Goal: Task Accomplishment & Management: Complete application form

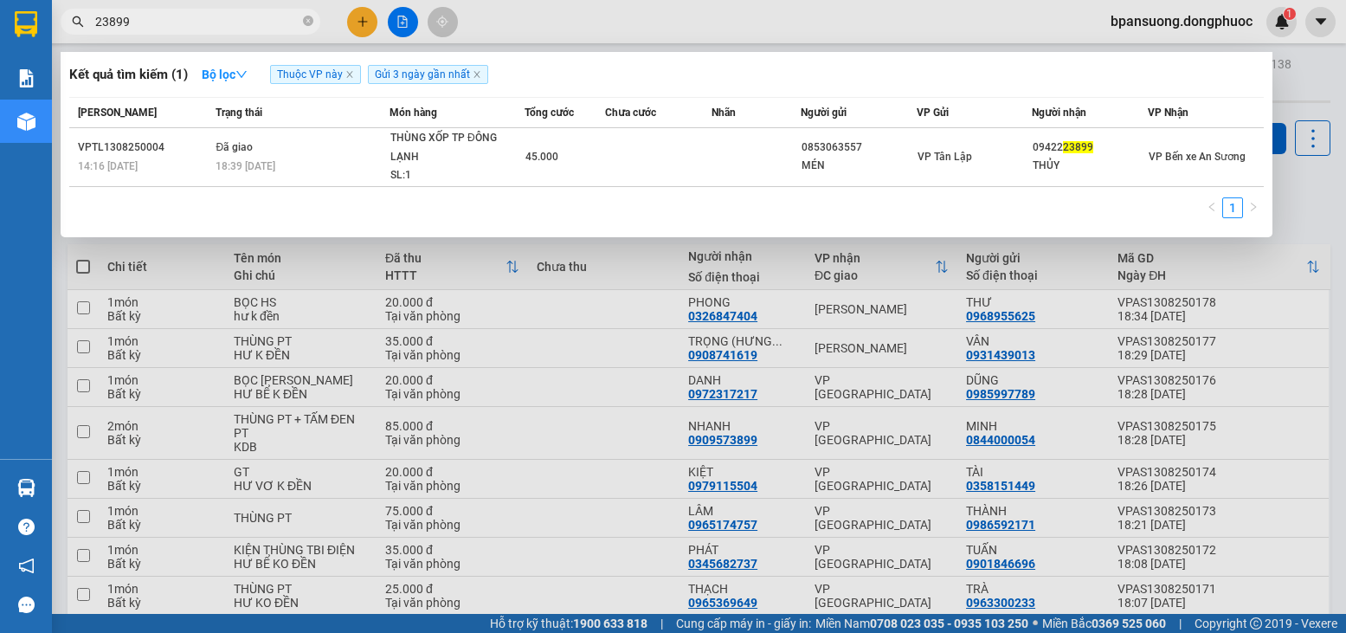
click at [230, 13] on input "23899" at bounding box center [197, 21] width 204 height 19
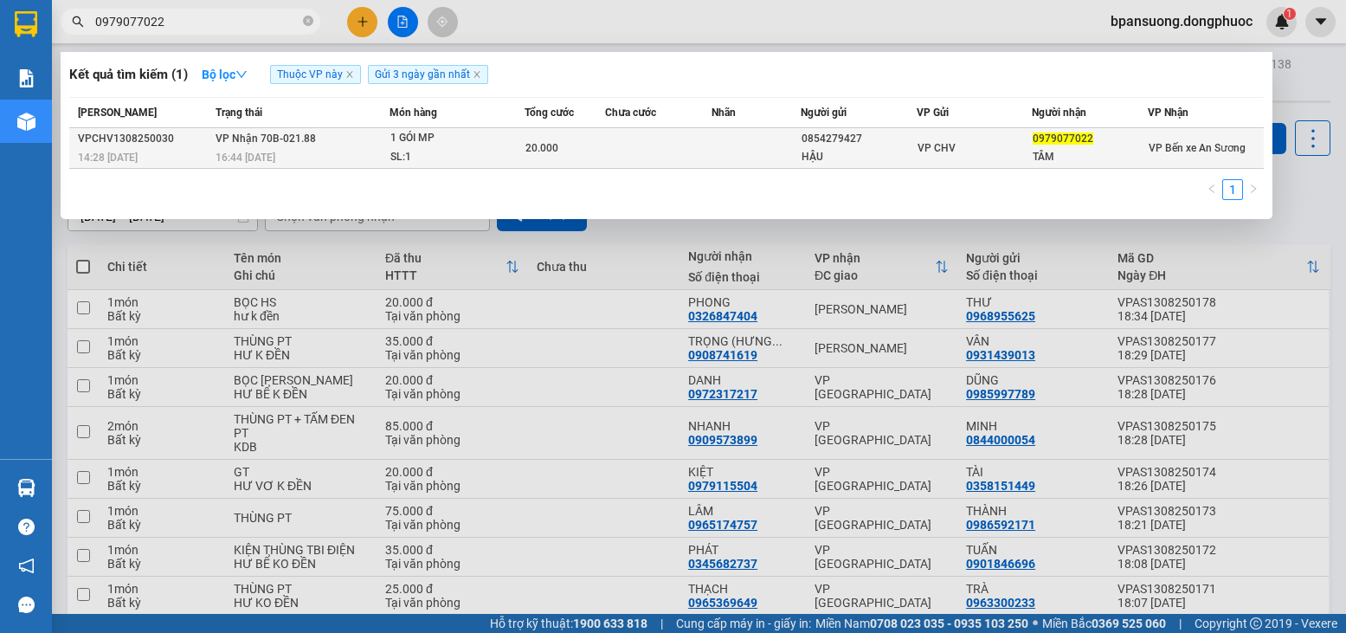
type input "0979077022"
click at [512, 146] on span "1 GÓI MP SL: 1" at bounding box center [456, 147] width 133 height 37
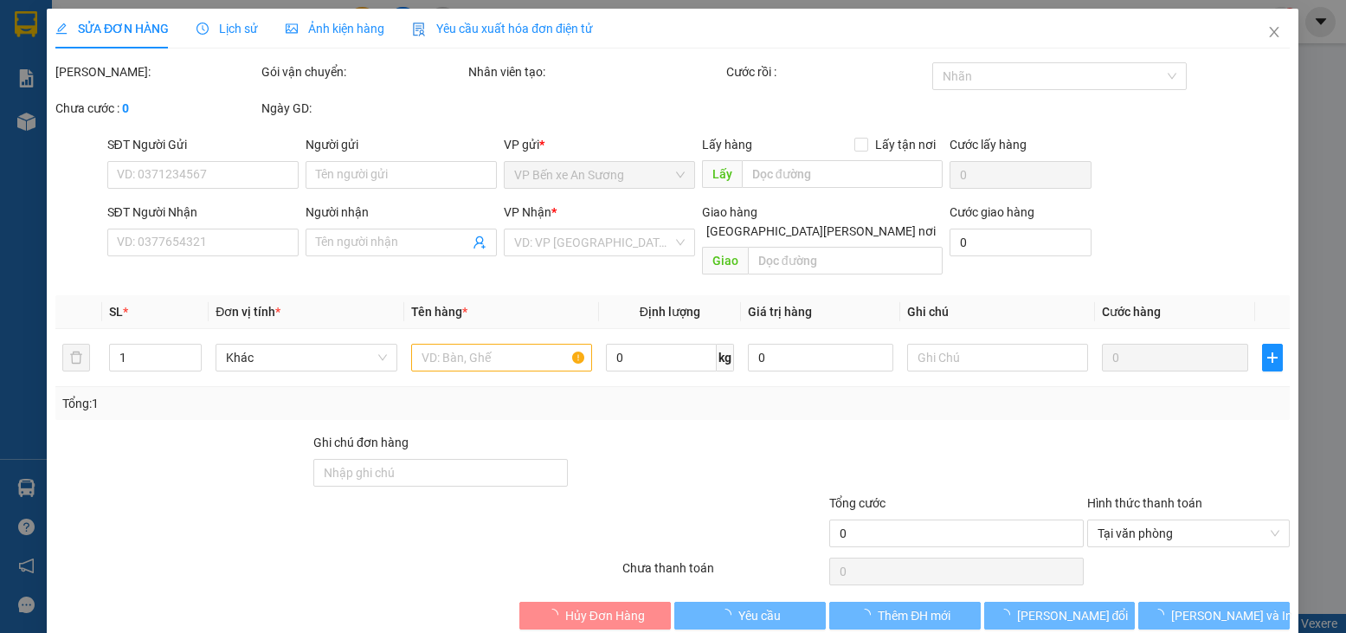
type input "0854279427"
type input "HẬU"
type input "0979077022"
type input "TÂM"
type input "20.000"
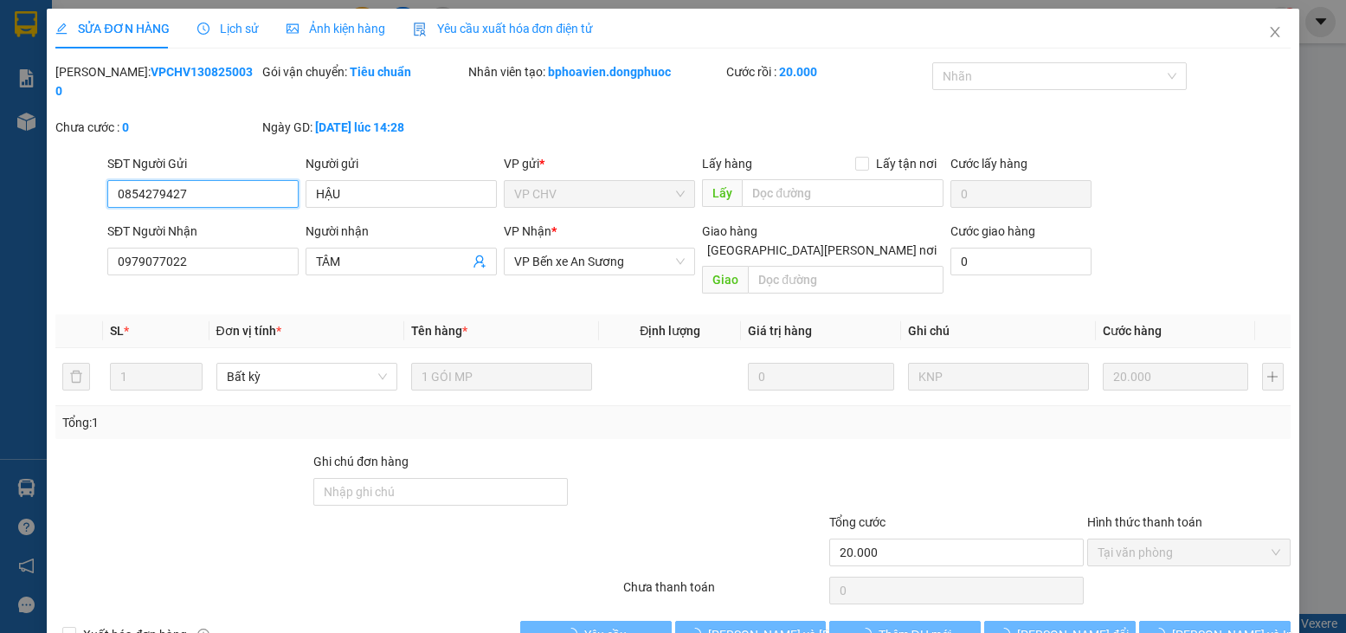
scroll to position [11, 0]
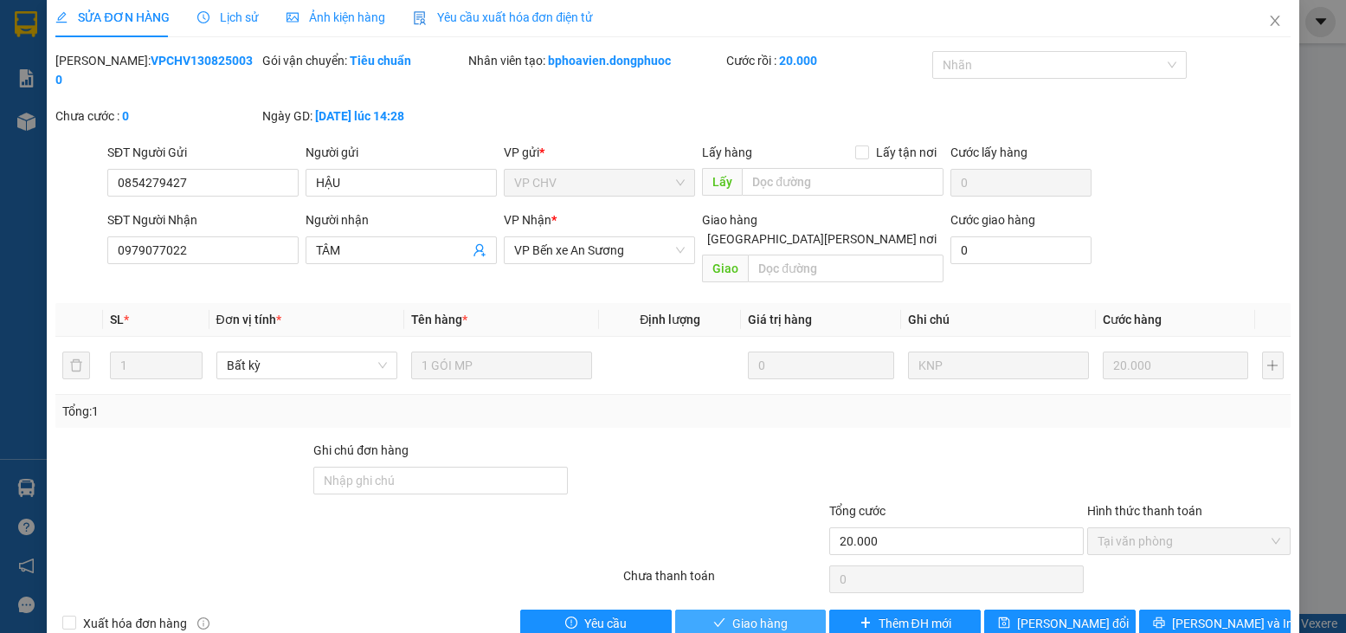
click at [777, 614] on span "Giao hàng" at bounding box center [759, 623] width 55 height 19
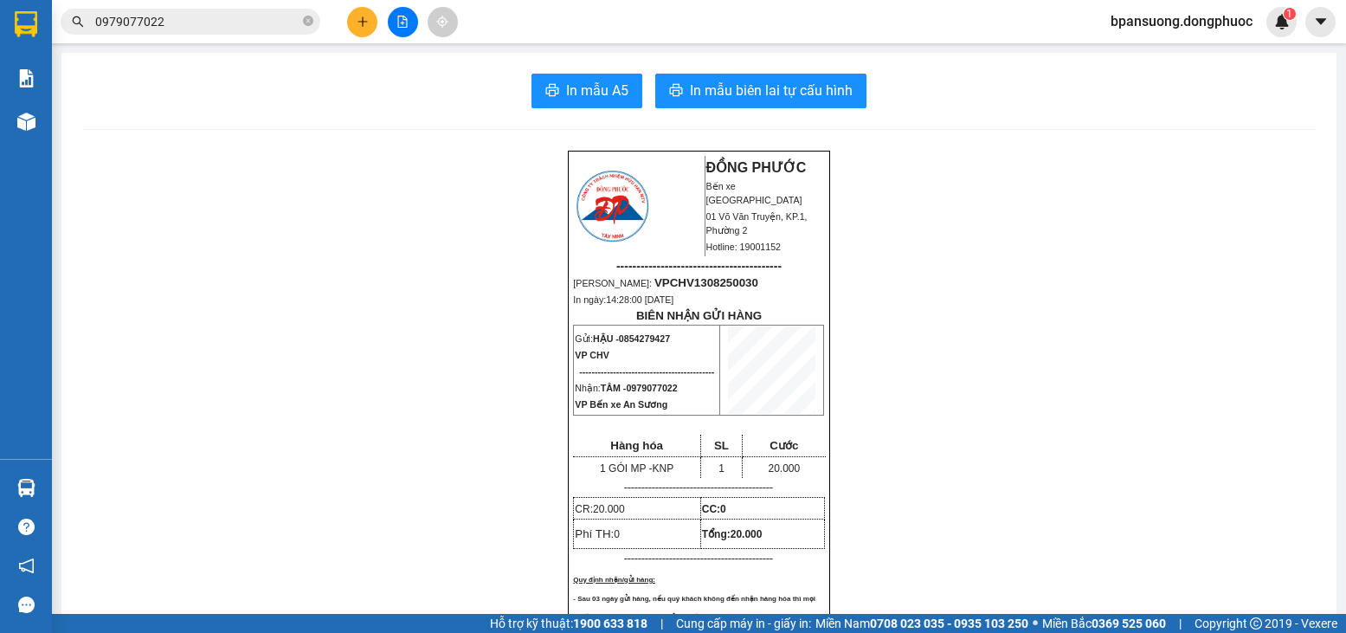
click at [177, 29] on input "0979077022" at bounding box center [197, 21] width 204 height 19
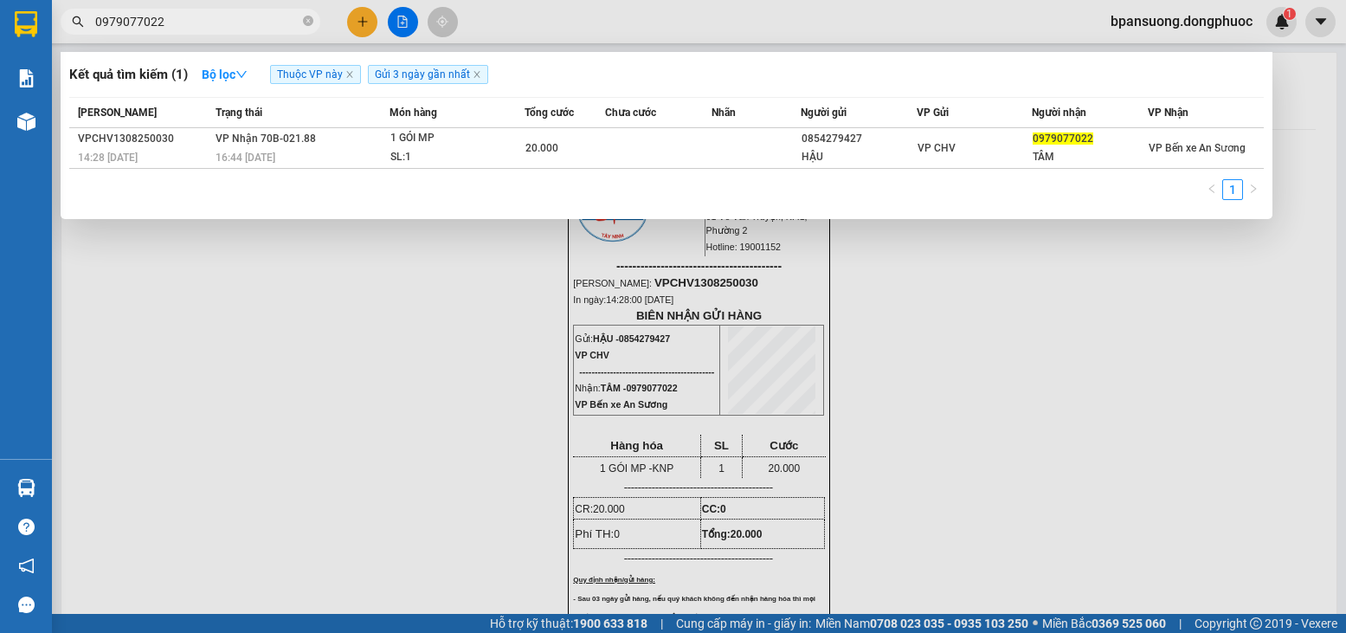
click at [177, 29] on input "0979077022" at bounding box center [197, 21] width 204 height 19
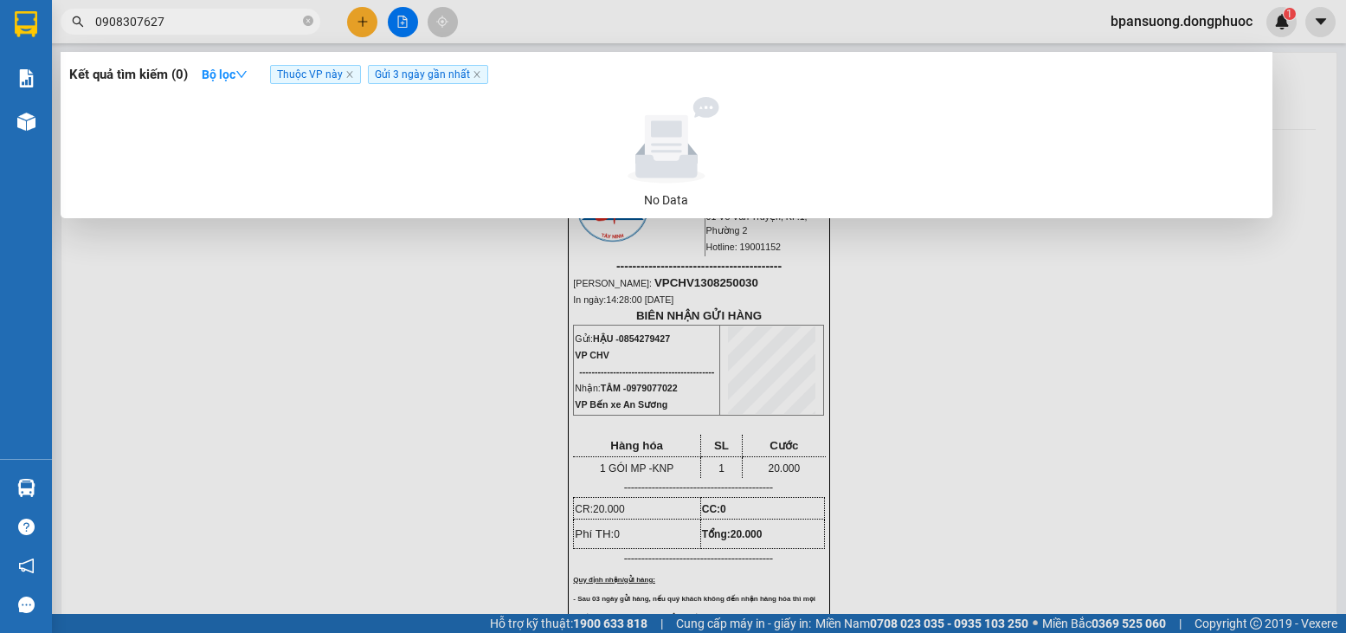
click at [130, 18] on input "0908307627" at bounding box center [197, 21] width 204 height 19
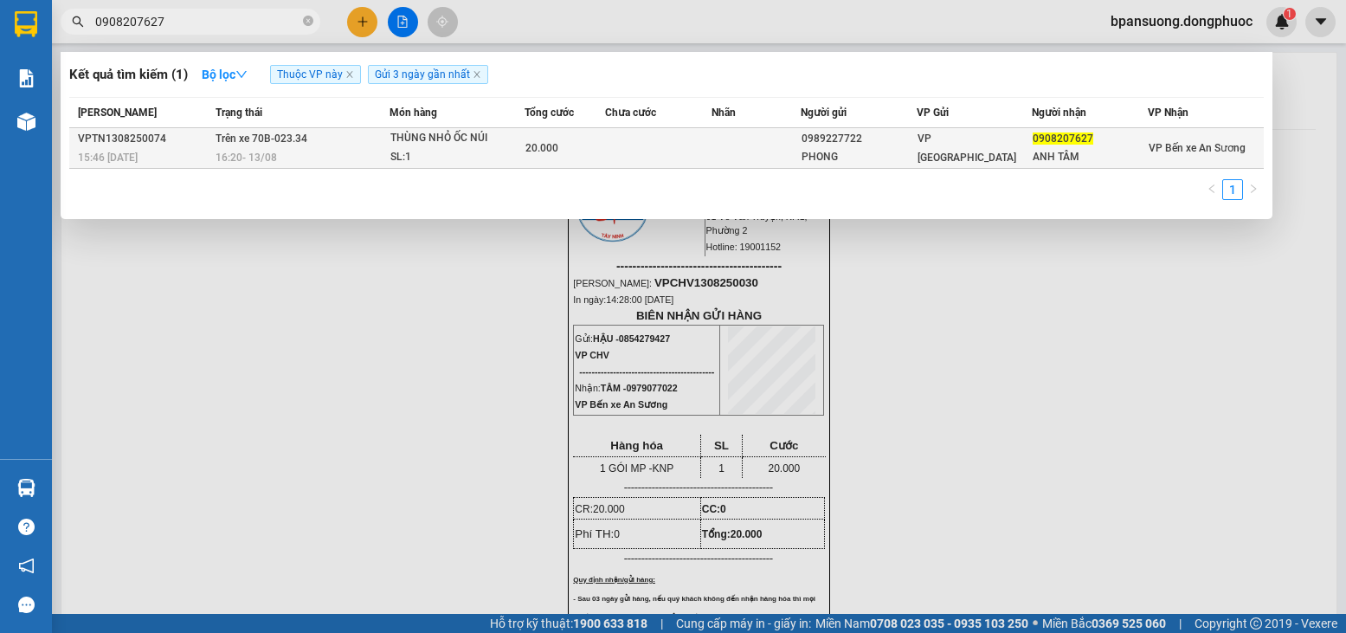
type input "0908207627"
click at [578, 141] on div "20.000" at bounding box center [565, 148] width 79 height 19
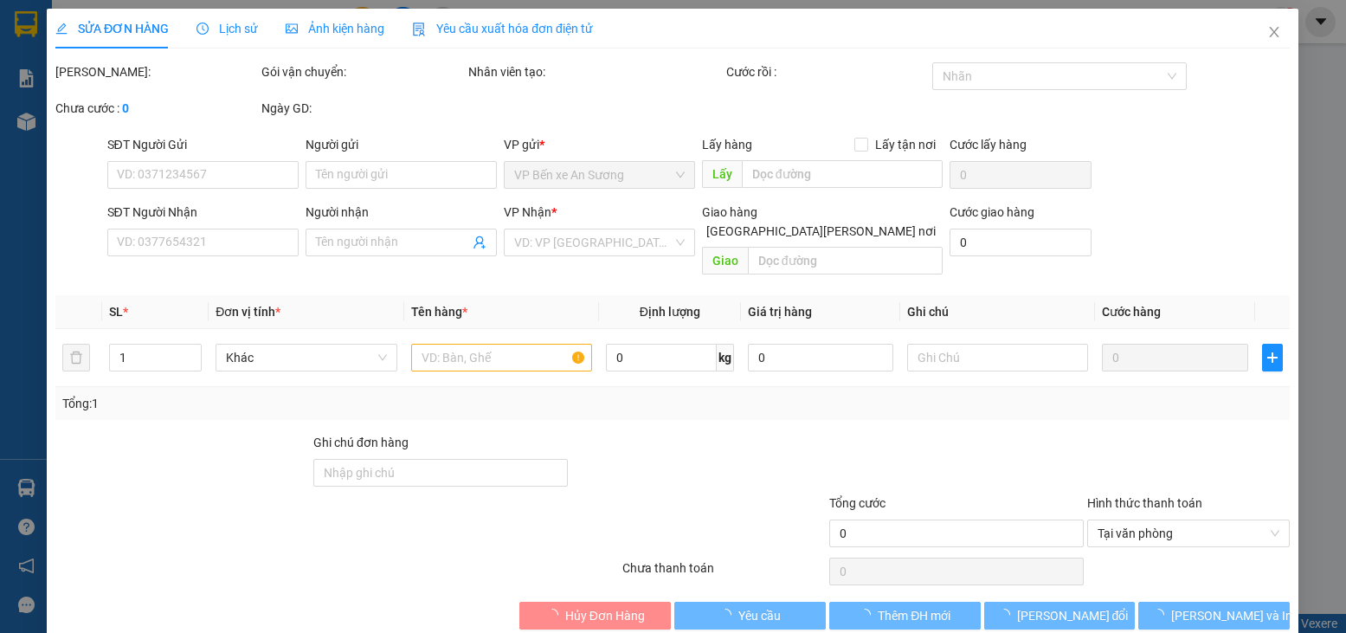
type input "0989227722"
type input "PHONG"
type input "0908207627"
type input "ANH TÂM"
type input "20.000"
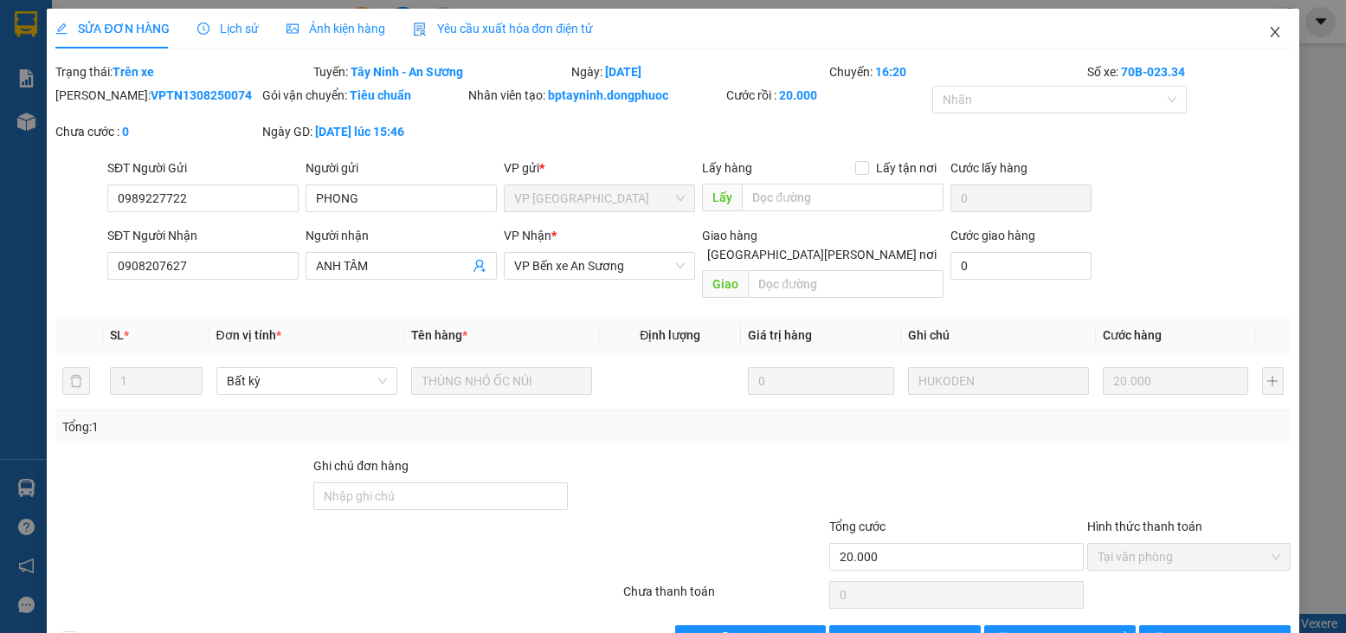
click at [1254, 35] on span "Close" at bounding box center [1275, 33] width 48 height 48
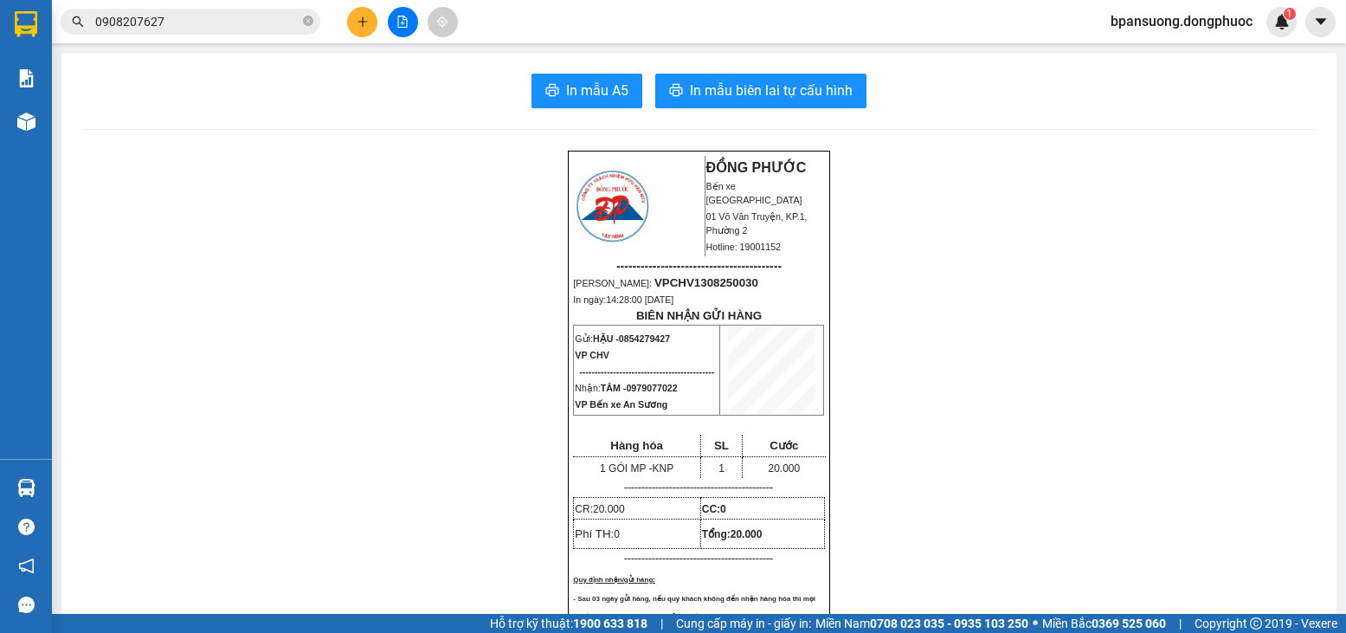
drag, startPoint x: 1049, startPoint y: 290, endPoint x: 1061, endPoint y: 283, distance: 13.2
click at [714, 281] on p "[PERSON_NAME]: VPCHV1308250030" at bounding box center [698, 282] width 251 height 14
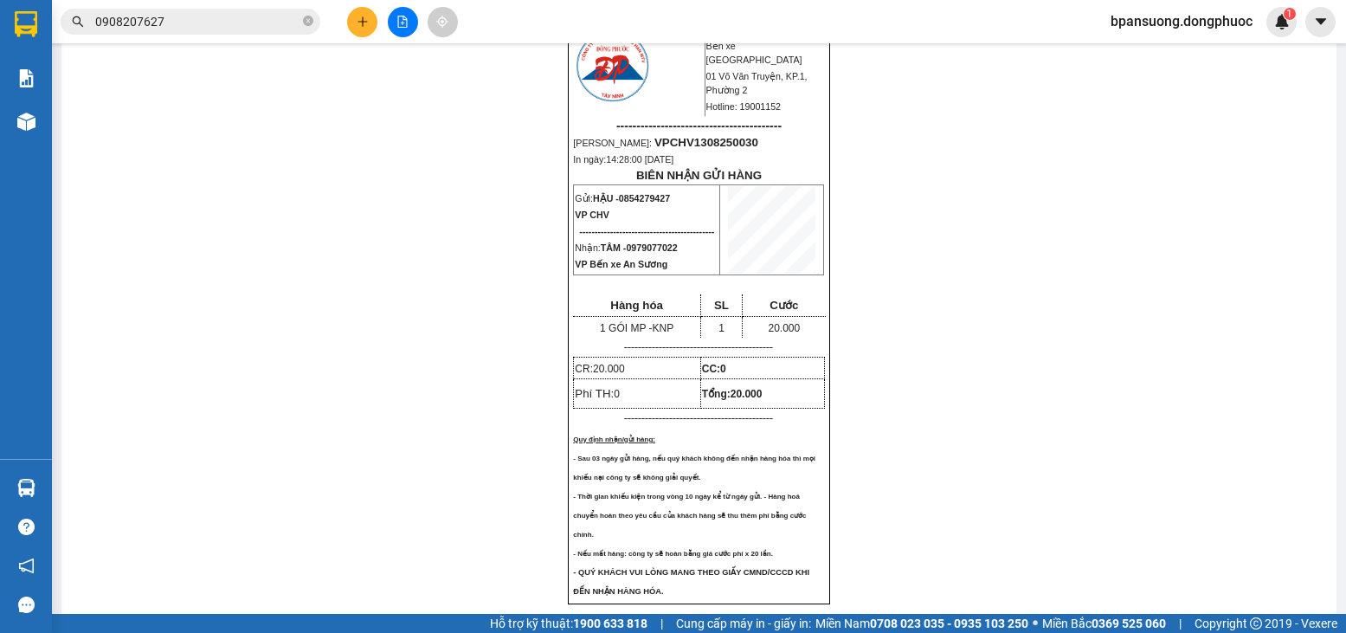
scroll to position [173, 0]
